Goal: Navigation & Orientation: Find specific page/section

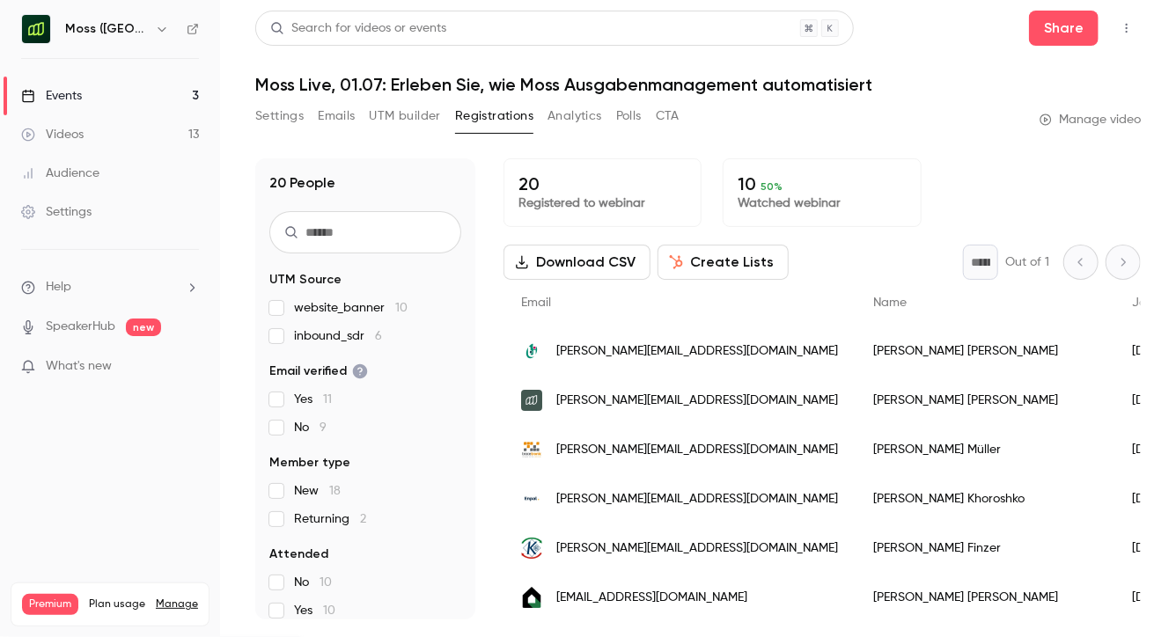
click at [155, 33] on icon "button" at bounding box center [162, 29] width 14 height 14
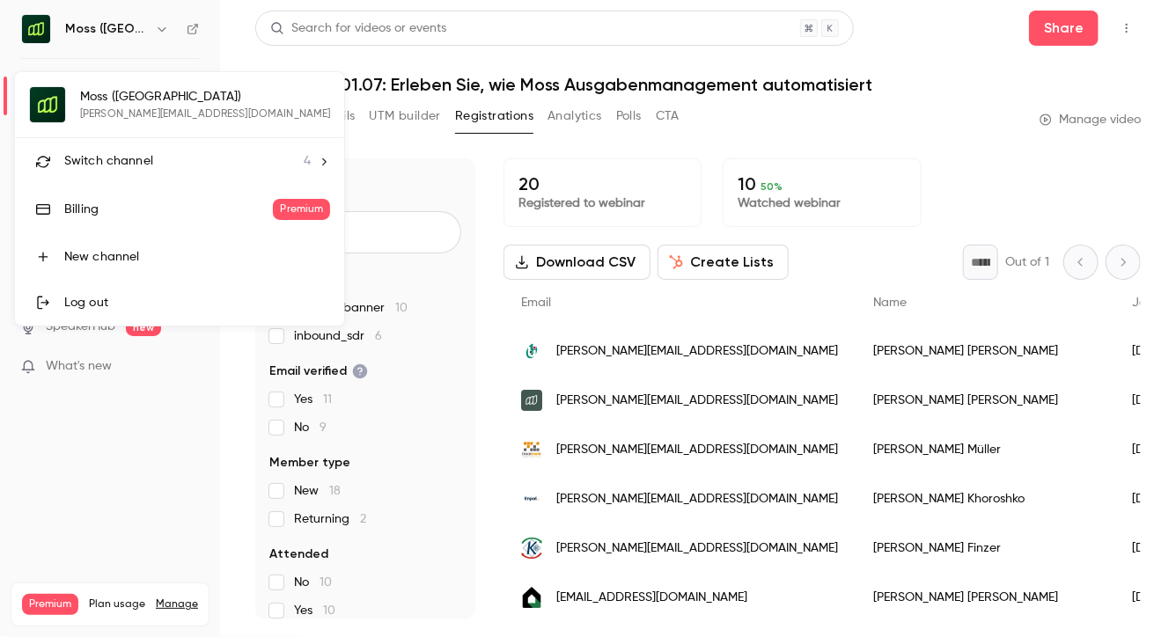
click at [122, 162] on span "Switch channel" at bounding box center [108, 161] width 89 height 18
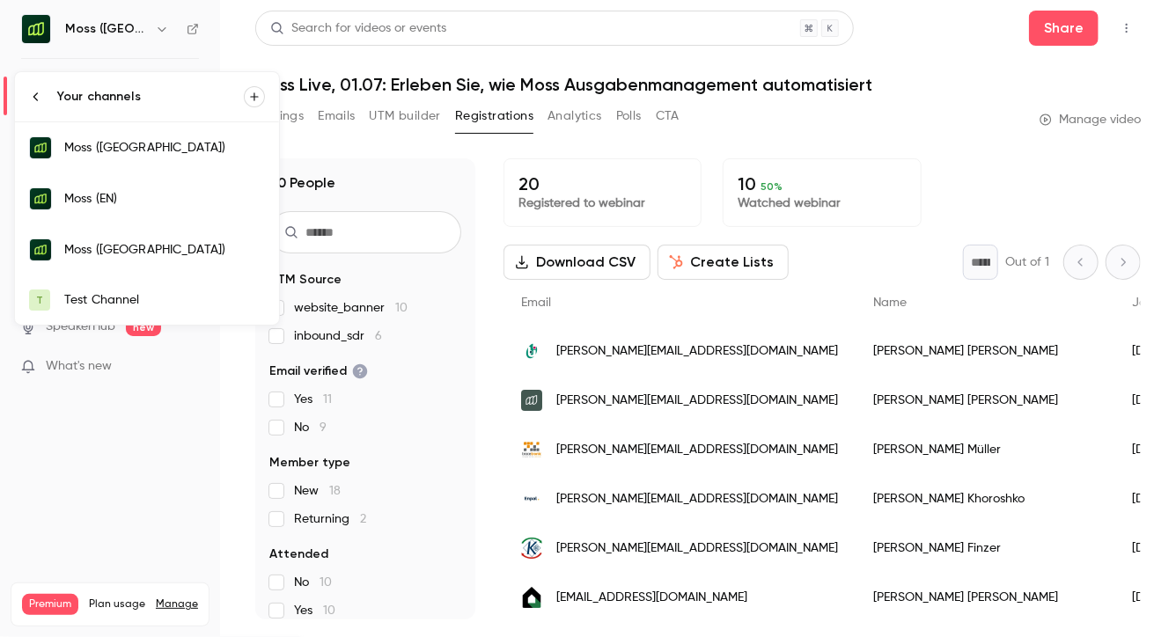
click at [122, 251] on div "Moss ([GEOGRAPHIC_DATA])" at bounding box center [164, 250] width 201 height 18
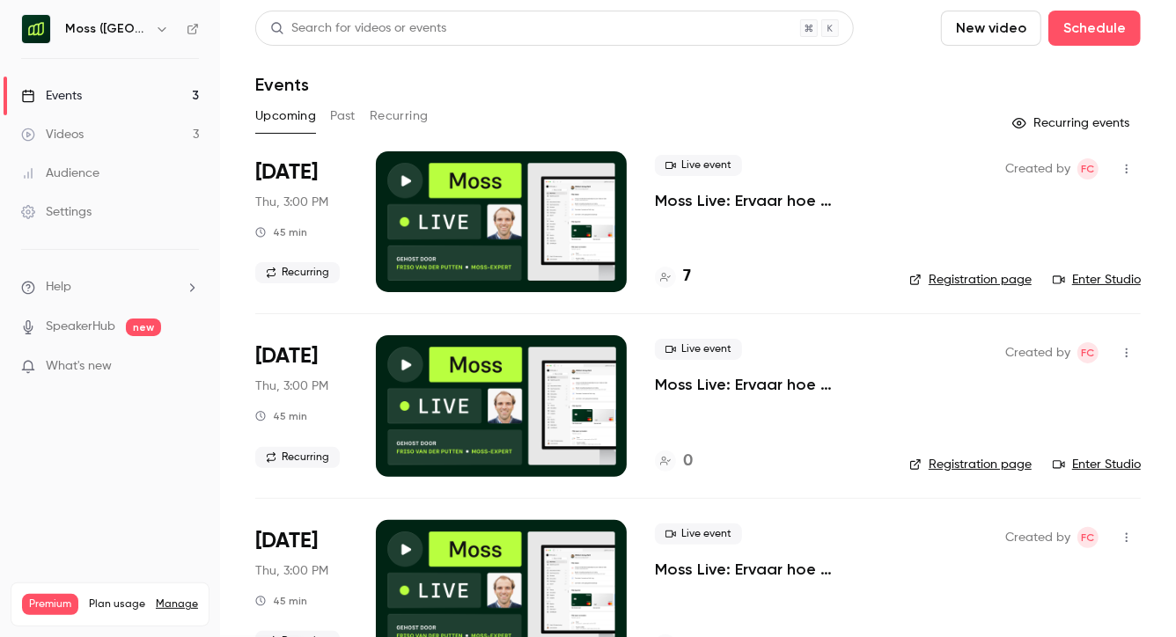
click at [158, 28] on icon "button" at bounding box center [162, 29] width 8 height 4
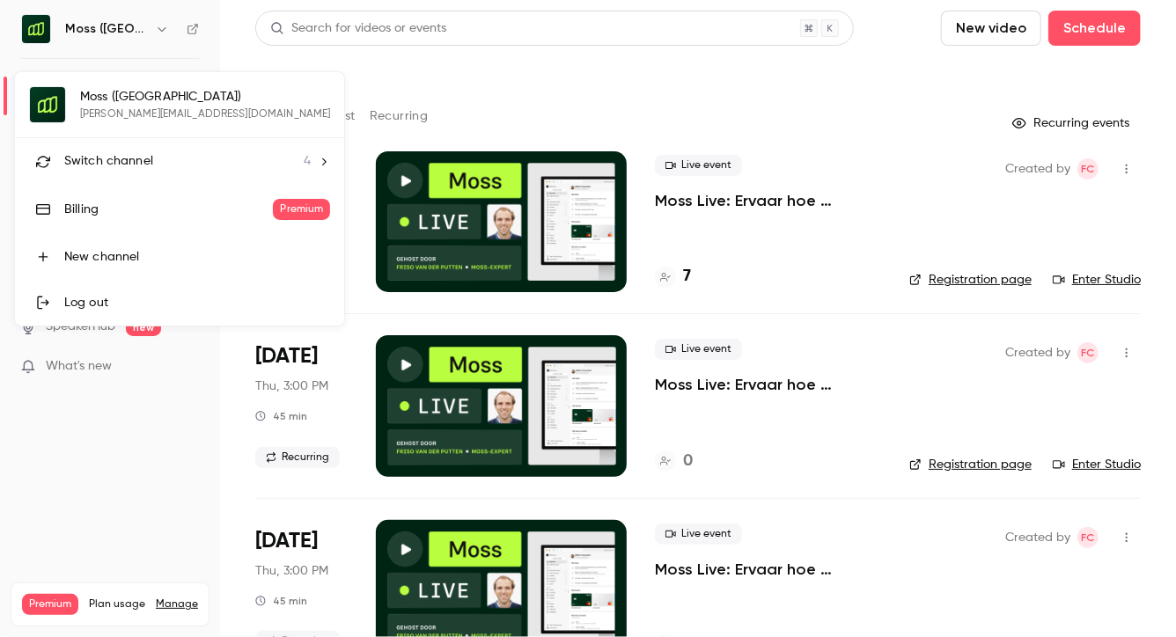
click at [131, 178] on li "Switch channel 4" at bounding box center [179, 161] width 329 height 47
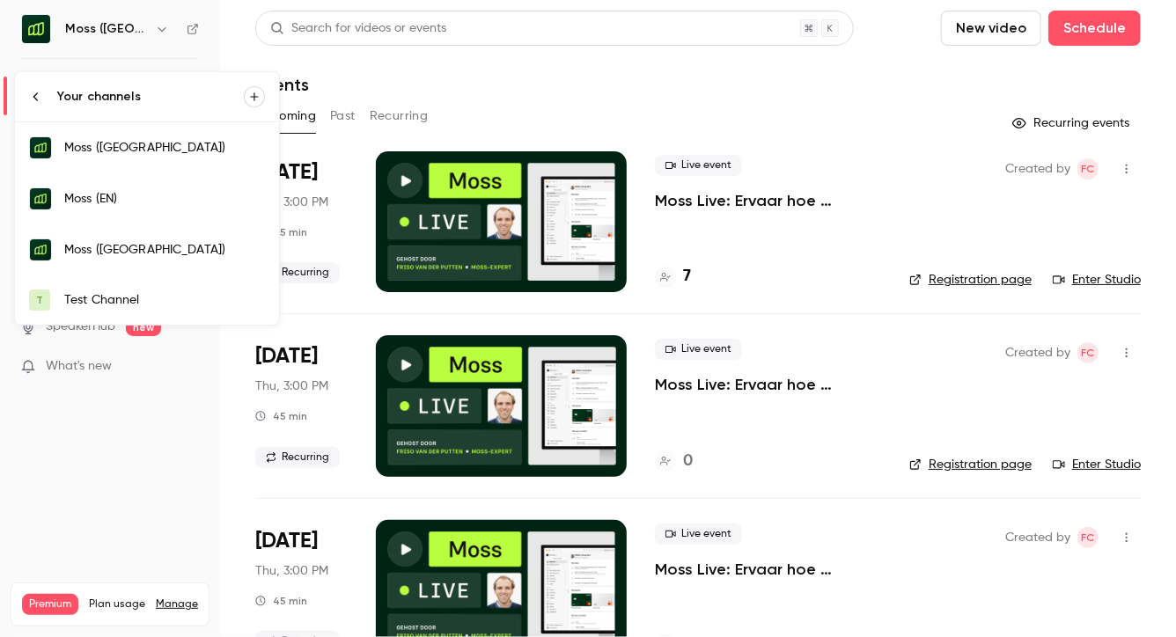
click at [129, 211] on link "Moss (EN)" at bounding box center [147, 198] width 264 height 51
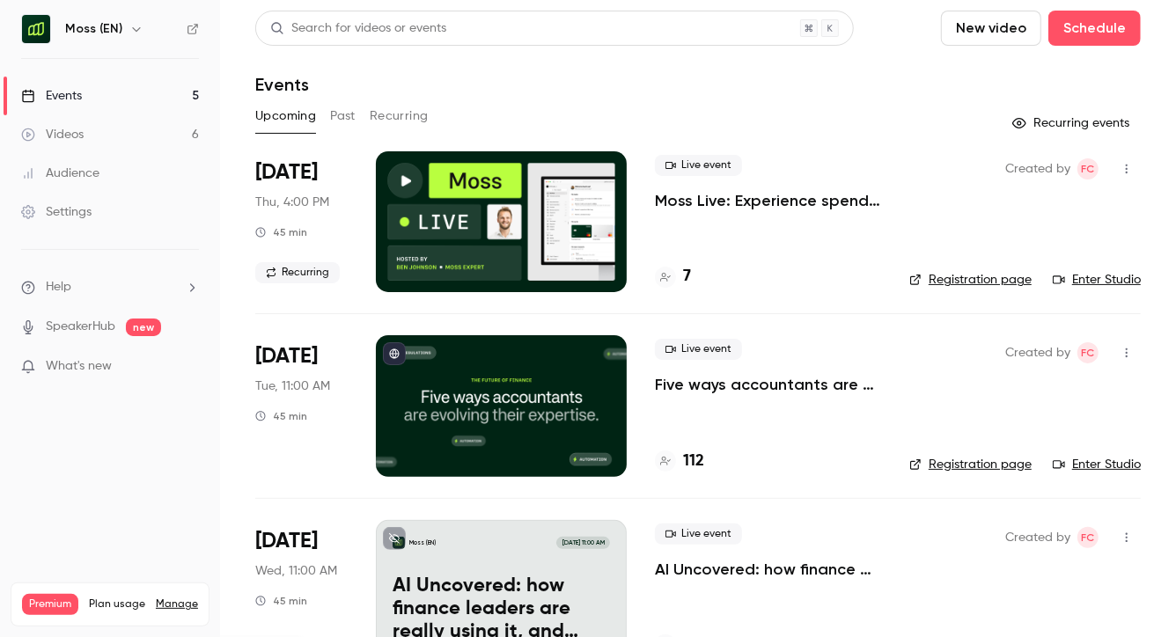
click at [136, 33] on icon "button" at bounding box center [136, 29] width 14 height 14
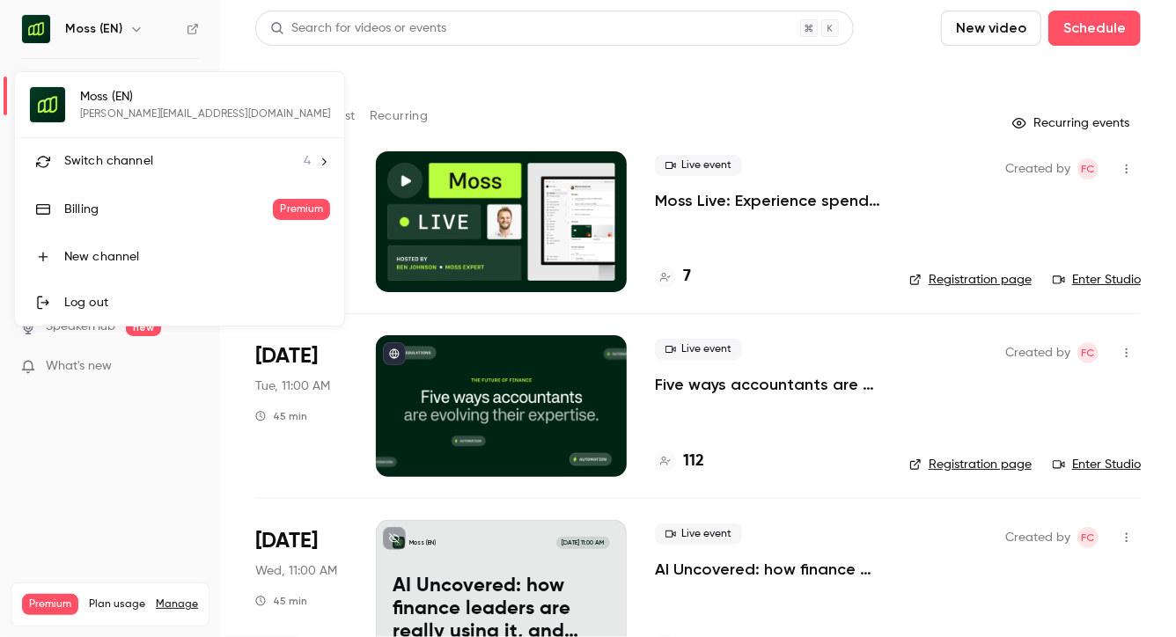
click at [128, 151] on li "Switch channel 4" at bounding box center [179, 161] width 329 height 47
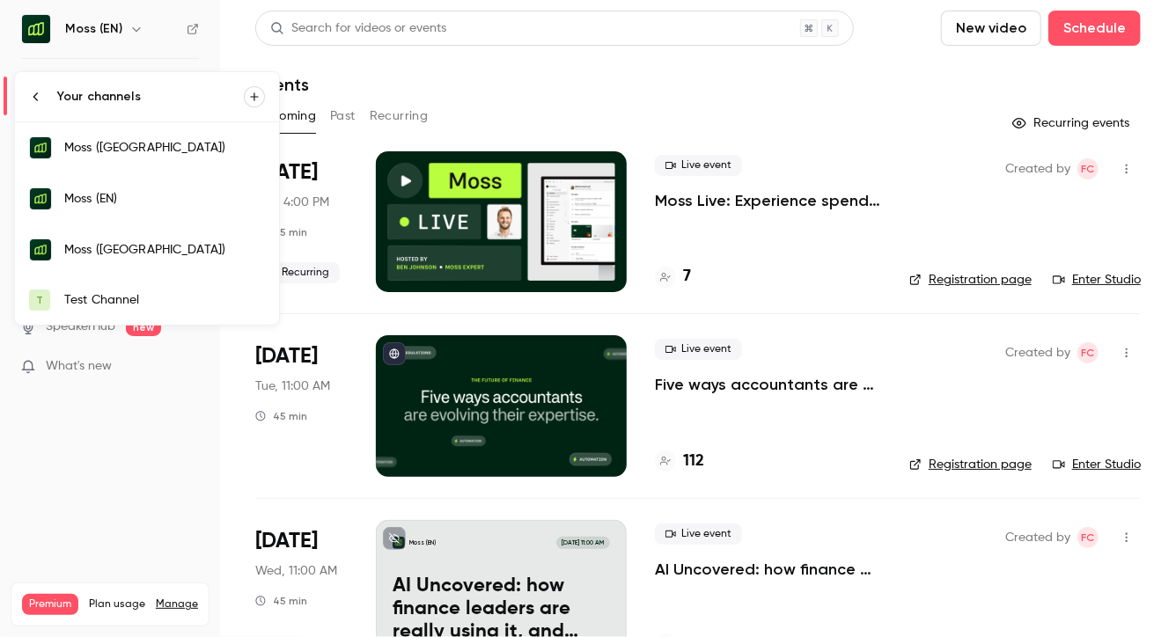
click at [144, 166] on link "Moss ([GEOGRAPHIC_DATA])" at bounding box center [147, 147] width 264 height 51
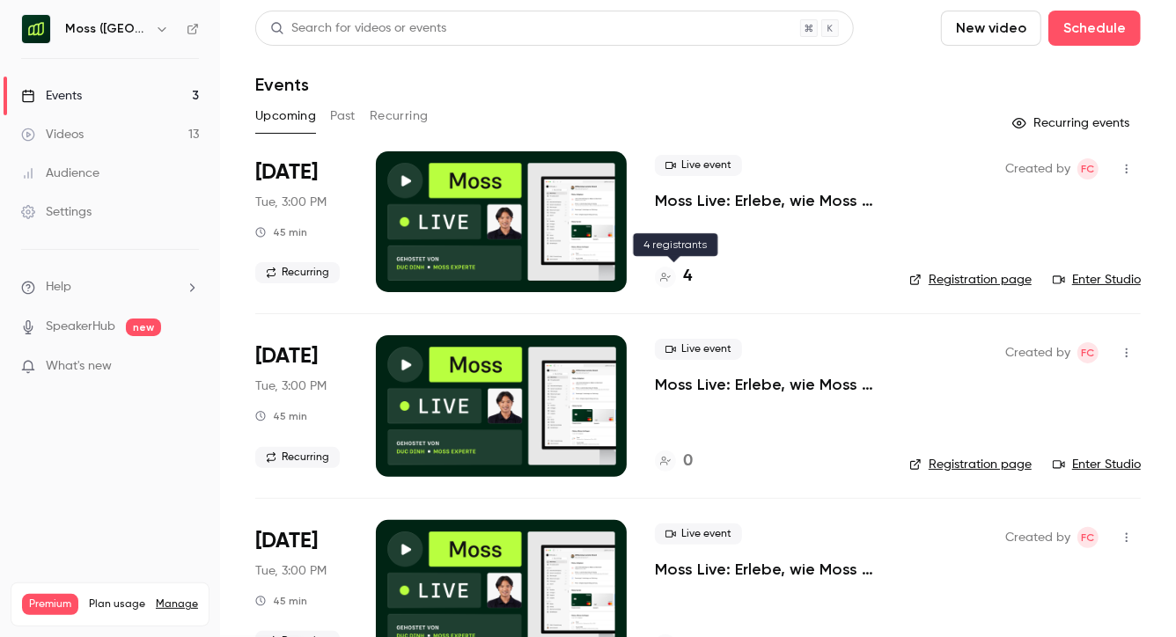
click at [688, 276] on h4 "4" at bounding box center [687, 277] width 9 height 24
